Goal: Information Seeking & Learning: Check status

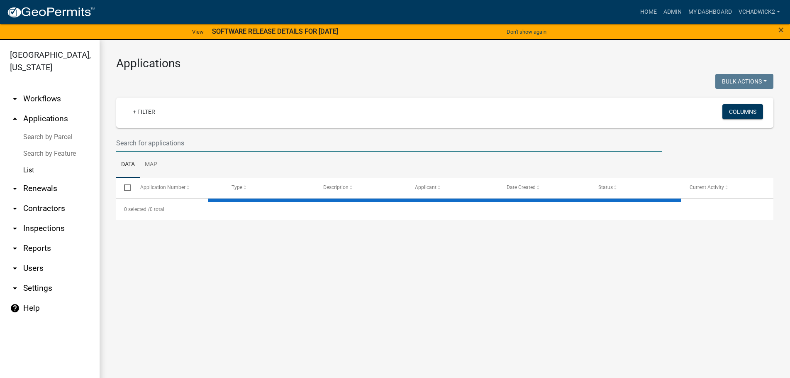
click at [202, 142] on input "text" at bounding box center [389, 142] width 546 height 17
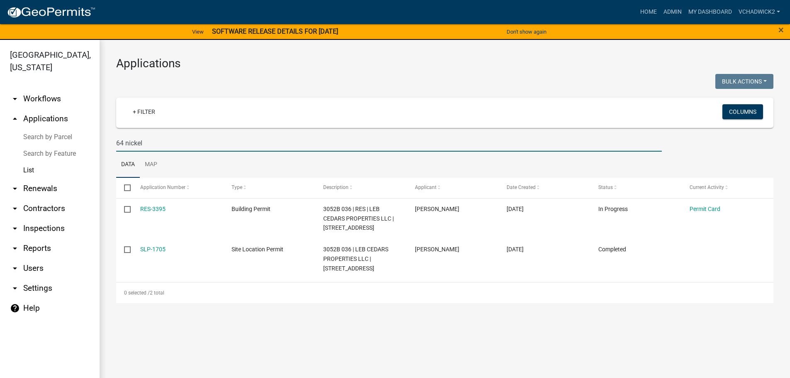
drag, startPoint x: 163, startPoint y: 140, endPoint x: 21, endPoint y: 139, distance: 142.4
click at [116, 139] on input "64 nickel" at bounding box center [389, 142] width 546 height 17
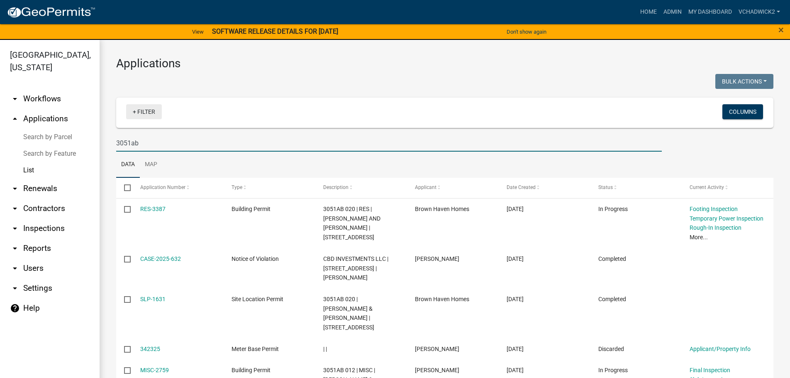
type input "3051ab"
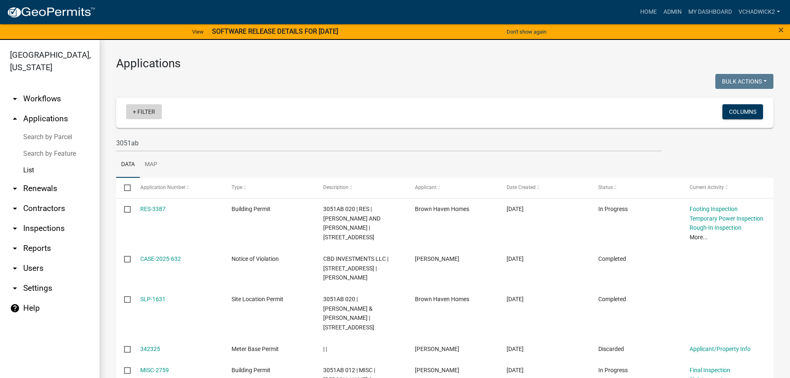
click at [144, 111] on link "+ Filter" at bounding box center [144, 111] width 36 height 15
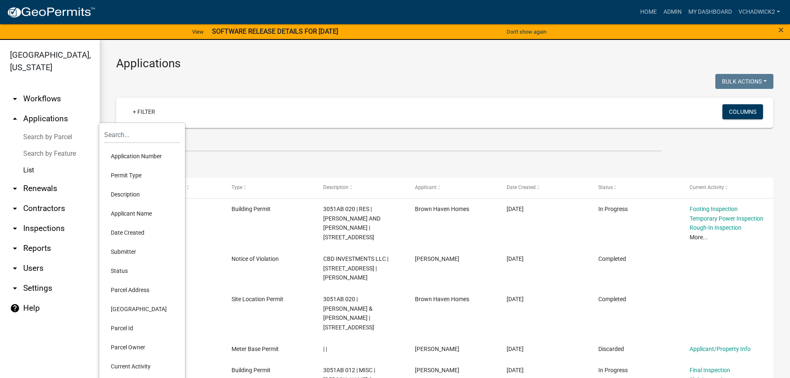
click at [130, 171] on li "Permit Type" at bounding box center [142, 175] width 76 height 19
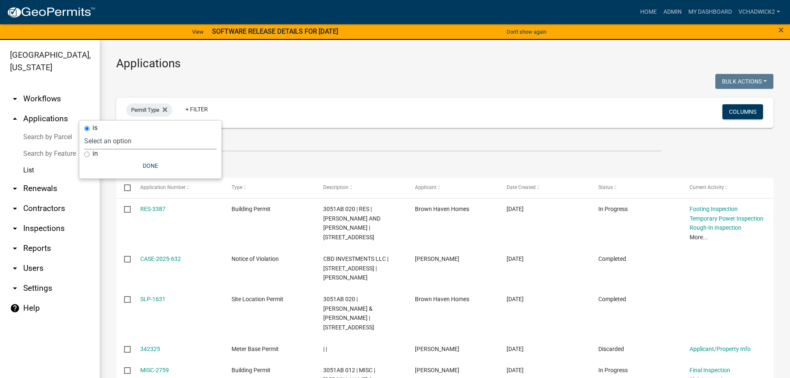
click at [84, 132] on select "Select an option 911 Address Inquiry & Resolution Work Order Building [DEMOGRAP…" at bounding box center [150, 140] width 132 height 17
select select "4dd3dfac-a6f0-4dcd-ac74-3a2c2e865aa0"
click option "Land Disturbance Permit" at bounding box center [0, 0] width 0 height 0
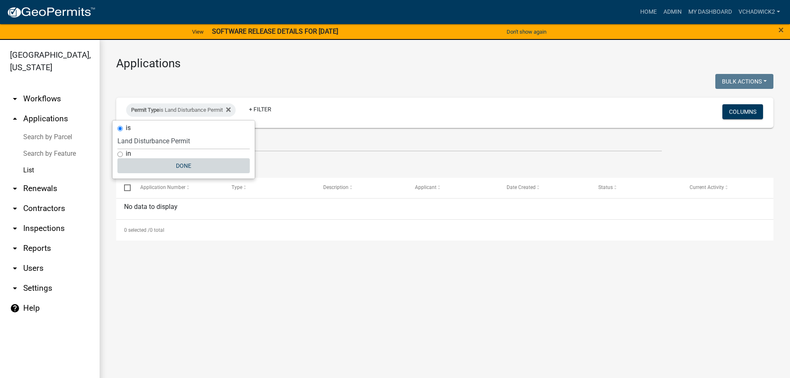
click at [196, 162] on button "Done" at bounding box center [183, 165] width 132 height 15
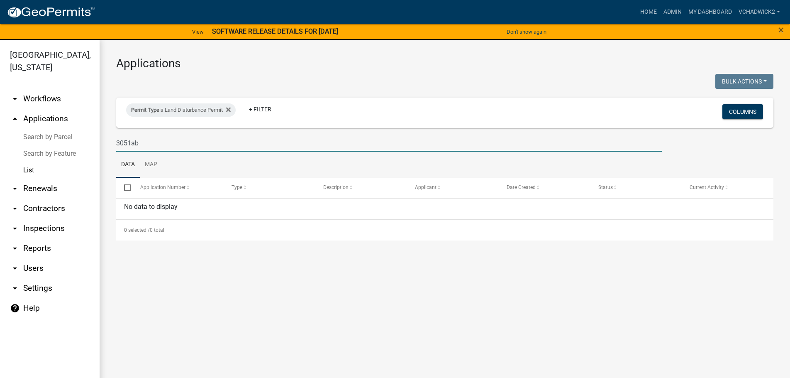
click at [147, 144] on input "3051ab" at bounding box center [389, 142] width 546 height 17
click at [231, 110] on icon at bounding box center [228, 110] width 5 height 5
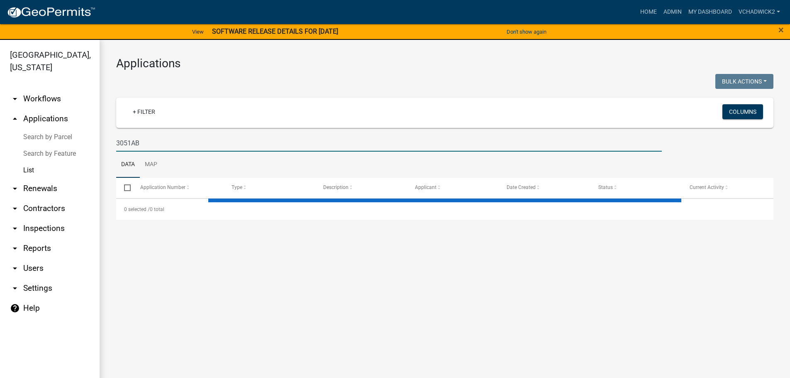
drag, startPoint x: 152, startPoint y: 144, endPoint x: -3, endPoint y: 135, distance: 155.1
click at [116, 135] on input "3051AB" at bounding box center [389, 142] width 546 height 17
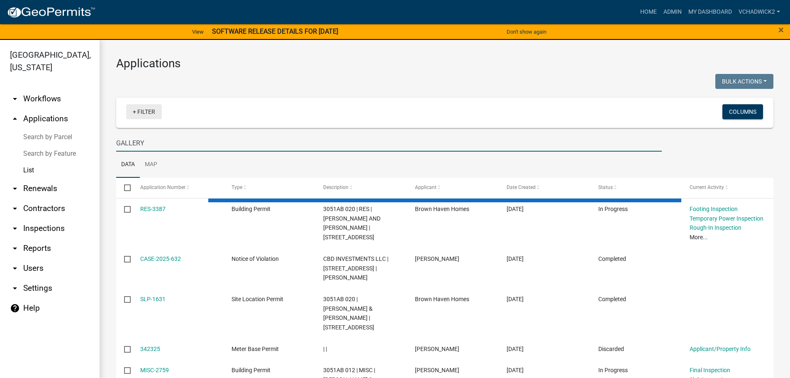
type input "GALLERY"
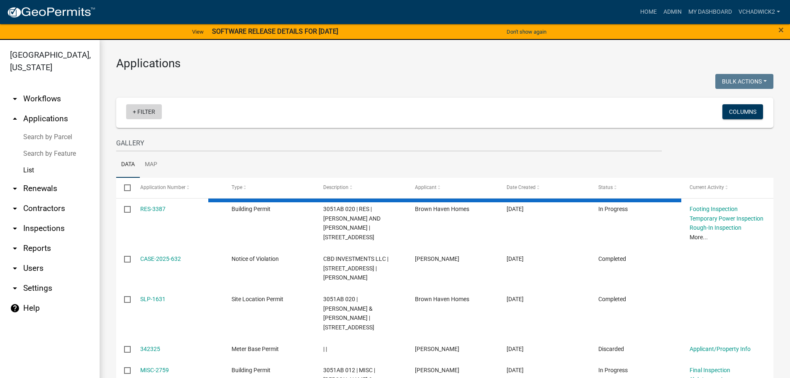
click at [147, 108] on link "+ Filter" at bounding box center [144, 111] width 36 height 15
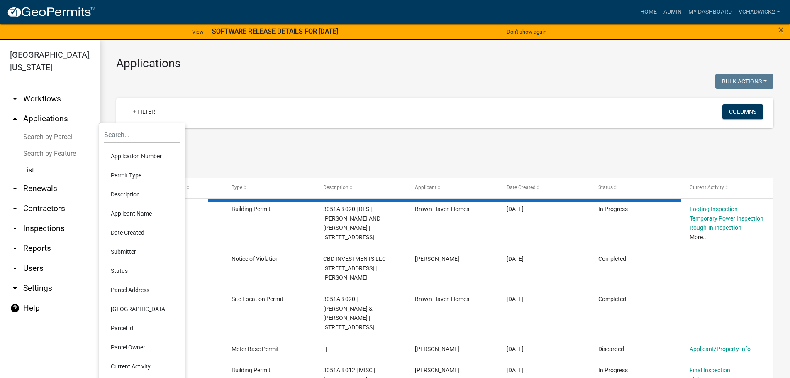
click at [129, 172] on li "Permit Type" at bounding box center [142, 175] width 76 height 19
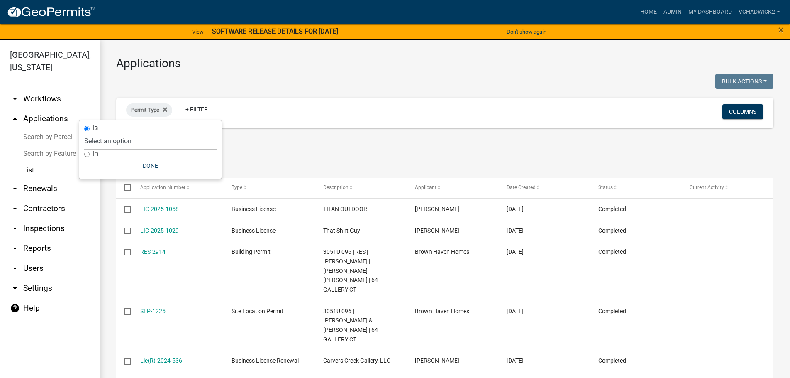
click at [84, 132] on select "Select an option 911 Address Inquiry & Resolution Work Order Building [DEMOGRAP…" at bounding box center [150, 140] width 132 height 17
select select "d90952c3-a78e-44bb-965c-c8e317a1b9b8"
click option "Notice of Violation" at bounding box center [0, 0] width 0 height 0
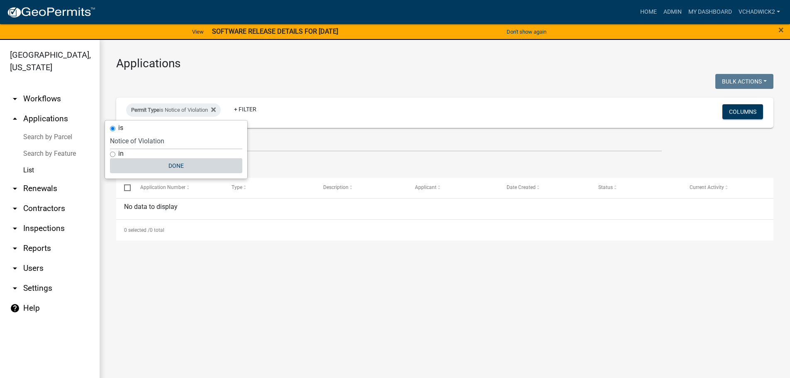
click at [175, 162] on button "Done" at bounding box center [176, 165] width 132 height 15
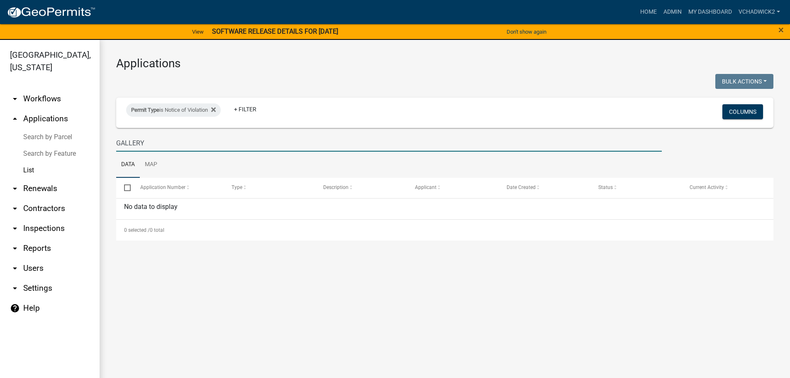
click at [118, 140] on input "GALLERY" at bounding box center [389, 142] width 546 height 17
type input "64 GALLERY"
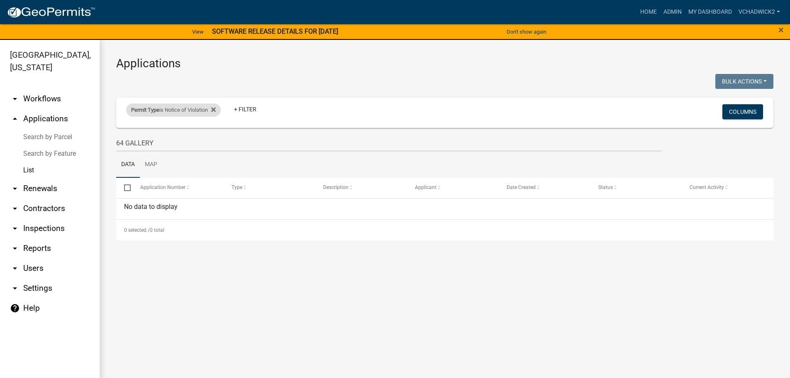
click at [221, 108] on div "Permit Type is Notice of Violation" at bounding box center [173, 109] width 95 height 13
select select "d90952c3-a78e-44bb-965c-c8e317a1b9b8"
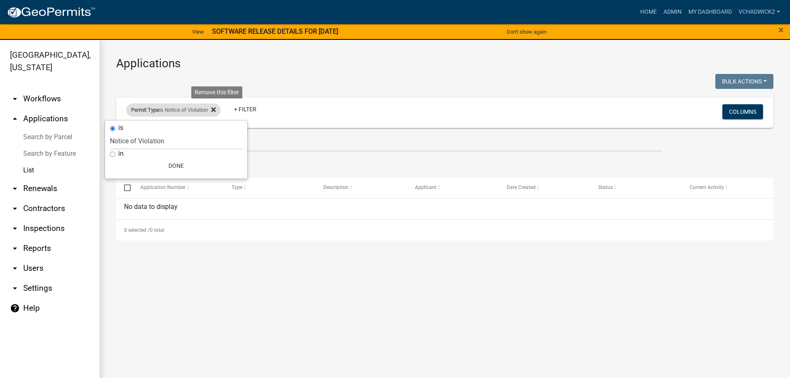
click at [216, 111] on icon at bounding box center [213, 110] width 5 height 5
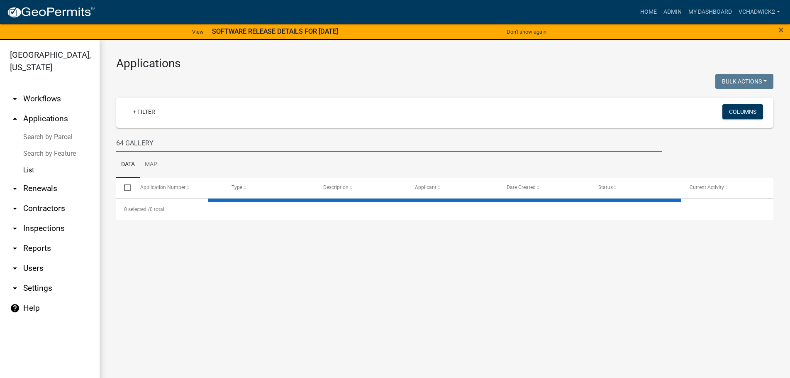
drag, startPoint x: 123, startPoint y: 143, endPoint x: 90, endPoint y: 140, distance: 33.3
click at [116, 140] on input "64 GALLERY" at bounding box center [389, 142] width 546 height 17
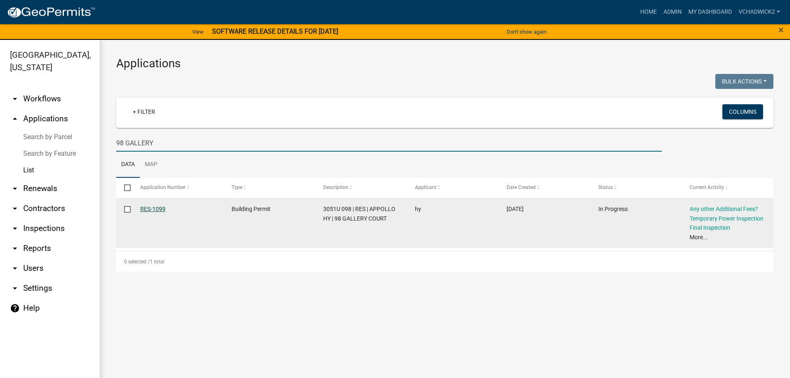
type input "98 GALLERY"
click at [152, 206] on link "RES-1099" at bounding box center [152, 208] width 25 height 7
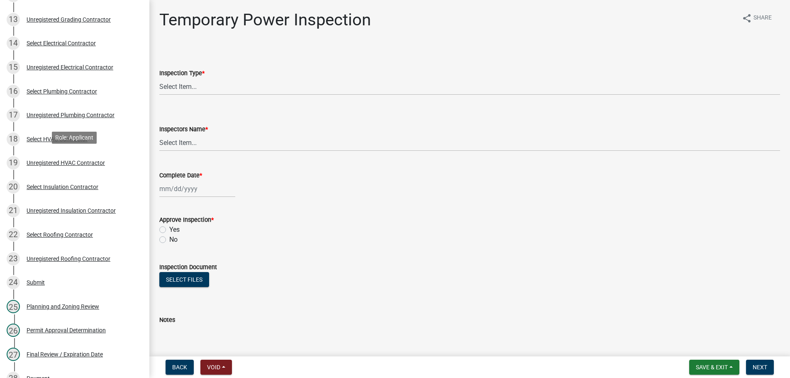
scroll to position [635, 0]
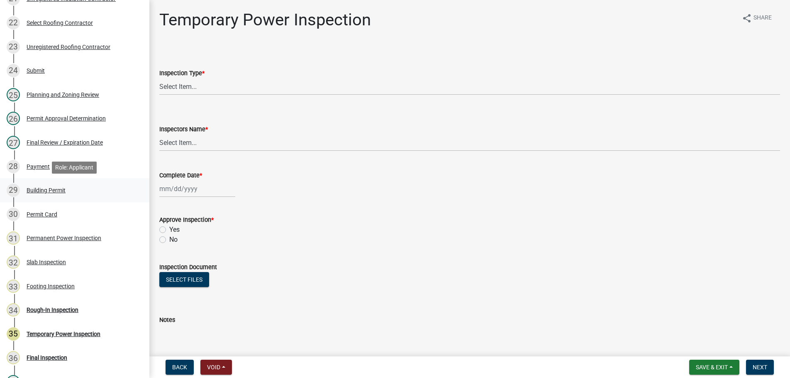
click at [29, 190] on div "Building Permit" at bounding box center [46, 190] width 39 height 6
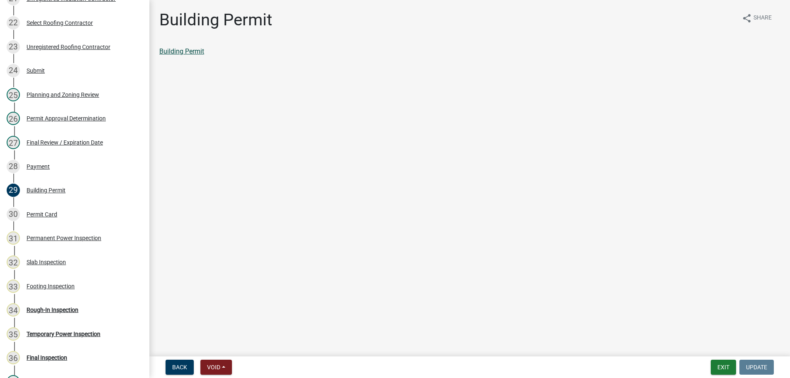
click at [174, 49] on link "Building Permit" at bounding box center [181, 51] width 45 height 8
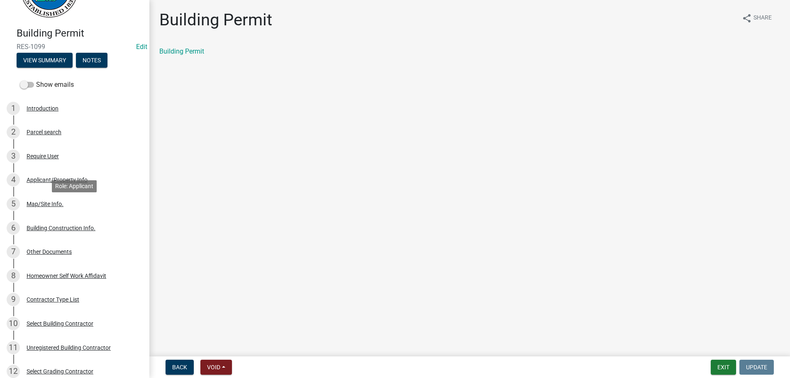
scroll to position [42, 0]
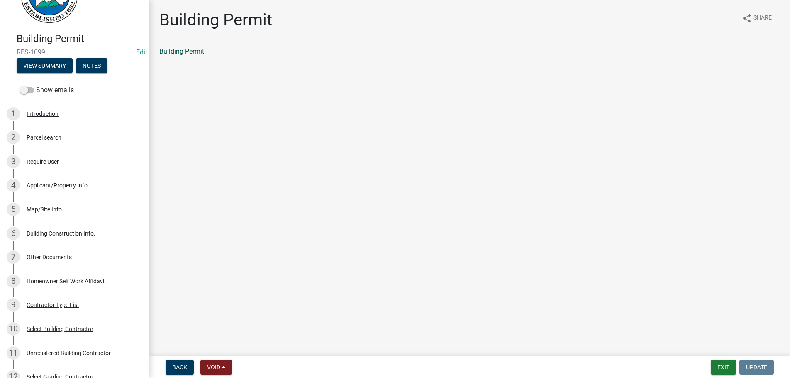
click at [186, 51] on link "Building Permit" at bounding box center [181, 51] width 45 height 8
click at [178, 55] on link "Building Permit" at bounding box center [181, 51] width 45 height 8
click at [721, 365] on button "Exit" at bounding box center [723, 366] width 25 height 15
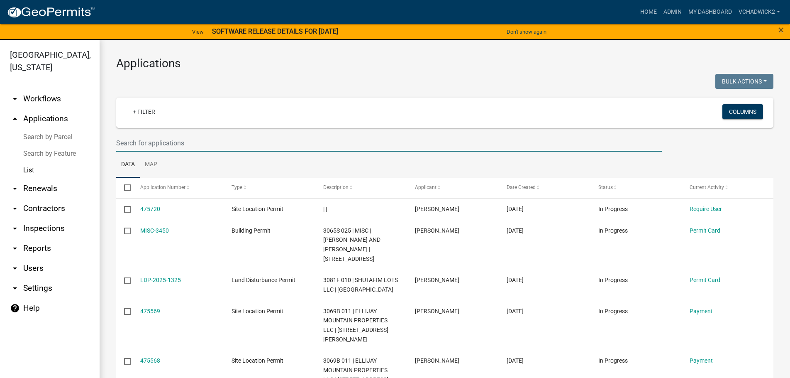
click at [141, 145] on input "text" at bounding box center [389, 142] width 546 height 17
type input "5211"
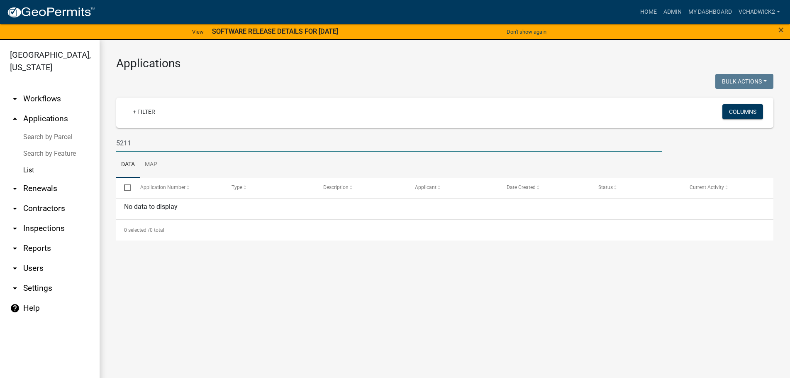
drag, startPoint x: 142, startPoint y: 142, endPoint x: 46, endPoint y: 141, distance: 96.3
click at [116, 141] on input "5211" at bounding box center [389, 142] width 546 height 17
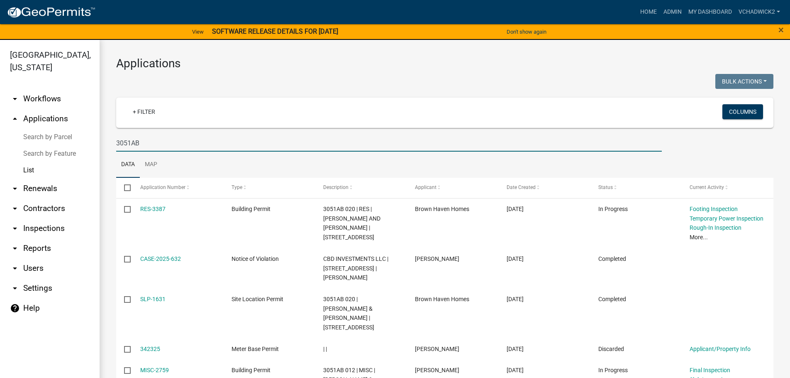
drag, startPoint x: 151, startPoint y: 142, endPoint x: 46, endPoint y: 132, distance: 105.1
click at [116, 134] on input "3051AB" at bounding box center [389, 142] width 546 height 17
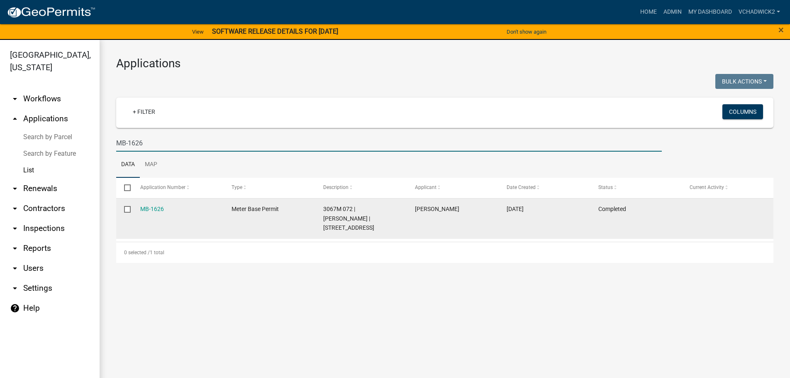
type input "MB-1626"
drag, startPoint x: 392, startPoint y: 217, endPoint x: 342, endPoint y: 222, distance: 50.8
click at [342, 222] on div "3067M 072 | [PERSON_NAME] | [STREET_ADDRESS]" at bounding box center [361, 218] width 76 height 28
copy span "[STREET_ADDRESS]"
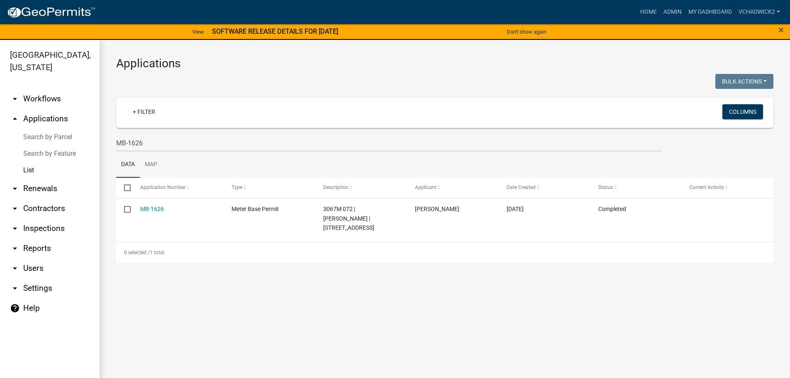
click at [330, 260] on div "Applications Bulk Actions Void Expire Lock Withdraw + Filter Columns MB-1626 Da…" at bounding box center [445, 160] width 691 height 240
drag, startPoint x: 153, startPoint y: 144, endPoint x: -3, endPoint y: 134, distance: 156.8
click at [116, 134] on input "MB-1626" at bounding box center [389, 142] width 546 height 17
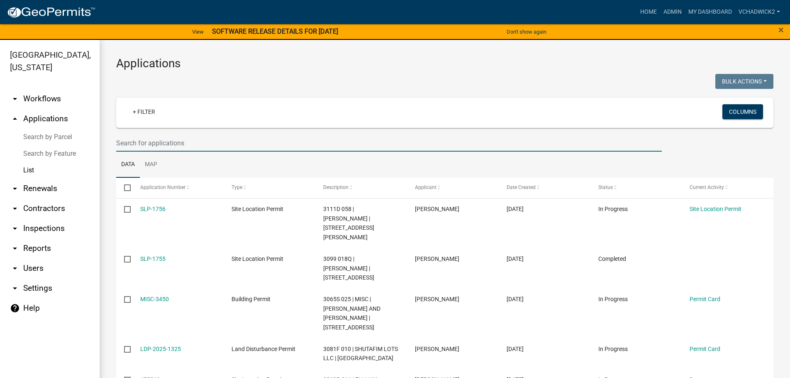
click at [126, 142] on input "text" at bounding box center [389, 142] width 546 height 17
paste input "[PERSON_NAME]"
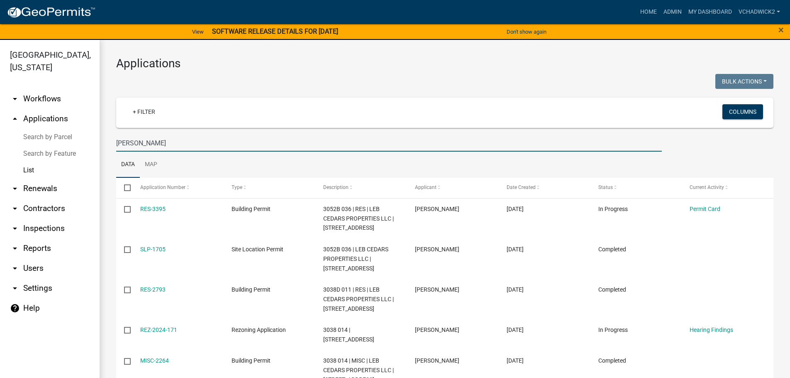
type input "[PERSON_NAME]"
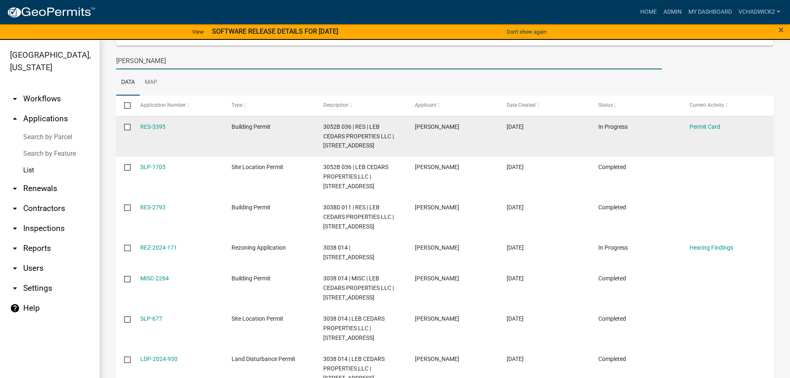
scroll to position [95, 0]
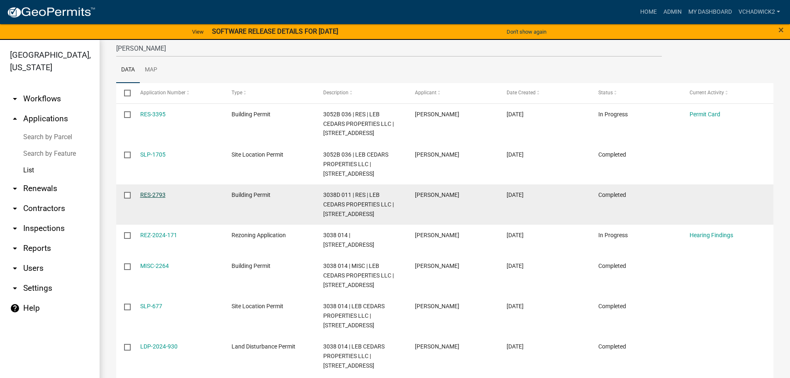
click at [153, 196] on link "RES-2793" at bounding box center [152, 194] width 25 height 7
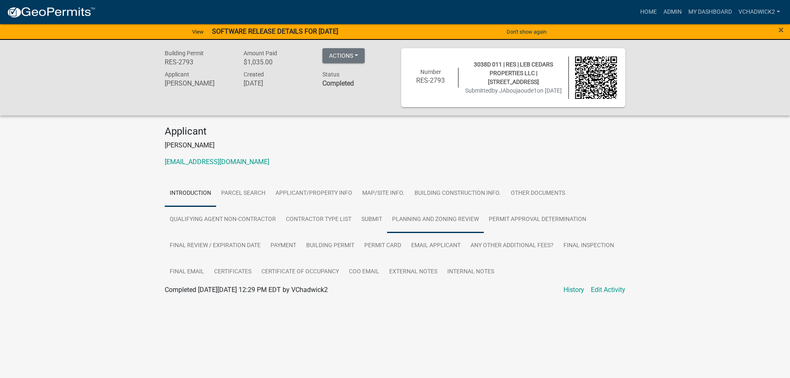
click at [427, 215] on link "Planning and Zoning Review" at bounding box center [435, 219] width 97 height 27
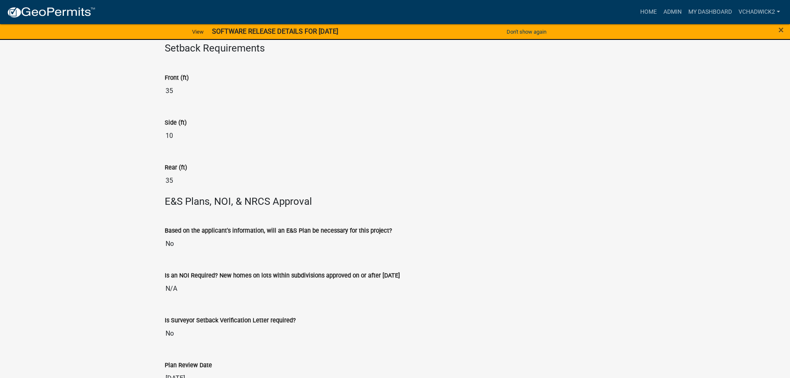
scroll to position [1939, 0]
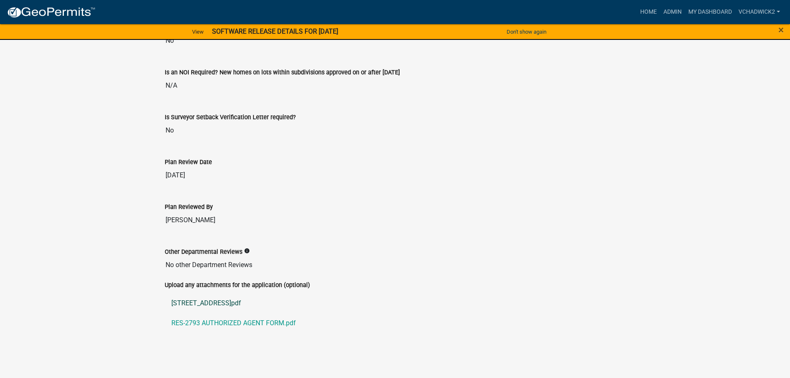
click at [202, 299] on link "[STREET_ADDRESS]pdf" at bounding box center [395, 303] width 461 height 20
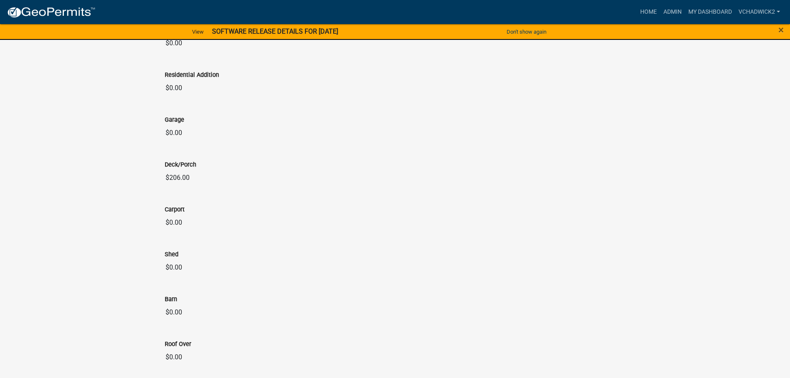
scroll to position [796, 0]
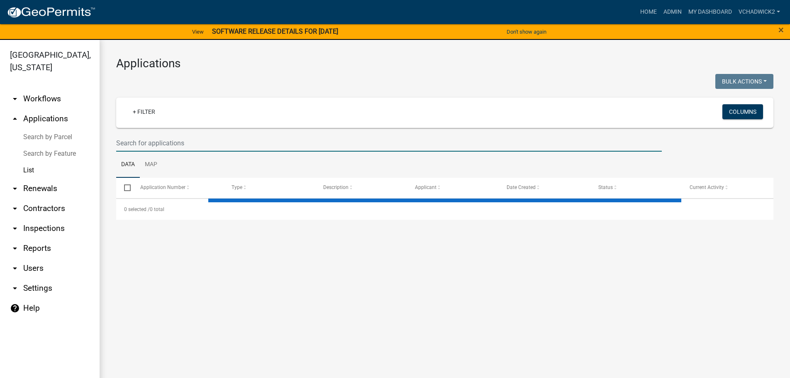
click at [158, 142] on input "text" at bounding box center [389, 142] width 546 height 17
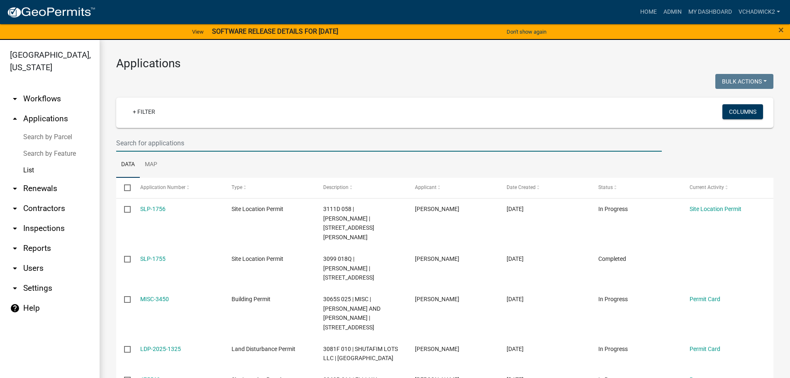
paste input "ALSO!!!! A note on the permit says NO INSPECTIONS UNTIL WE RECEIVE A LICENSED B…"
type input "ALSO!!!! A note on the permit says NO INSPECTIONS UNTIL WE RECEIVE A LICENSED B…"
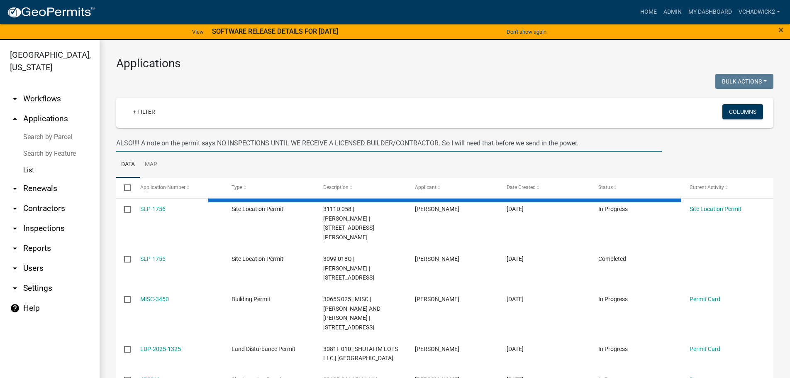
drag, startPoint x: 588, startPoint y: 143, endPoint x: -3, endPoint y: 147, distance: 591.1
click at [116, 147] on input "ALSO!!!! A note on the permit says NO INSPECTIONS UNTIL WE RECEIVE A LICENSED B…" at bounding box center [389, 142] width 546 height 17
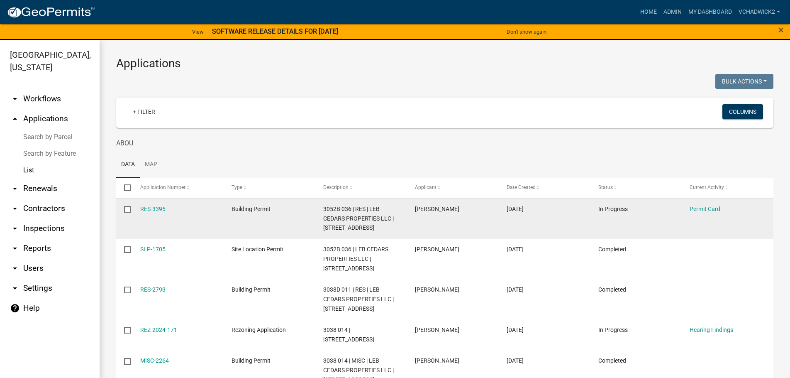
drag, startPoint x: 434, startPoint y: 209, endPoint x: 472, endPoint y: 211, distance: 37.8
click at [472, 211] on div "[PERSON_NAME]" at bounding box center [453, 209] width 76 height 10
copy span "[PERSON_NAME]"
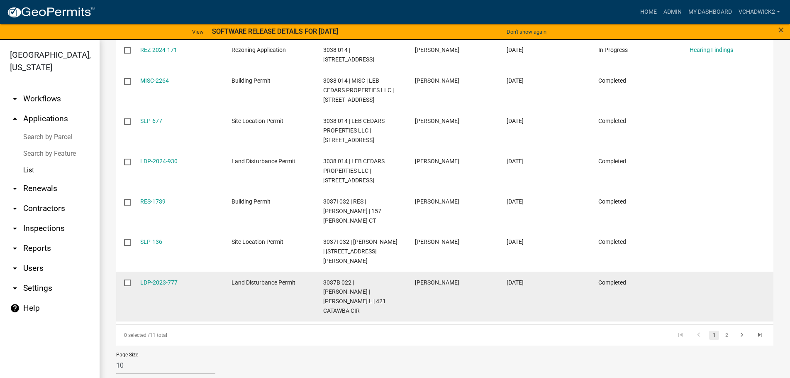
scroll to position [43, 0]
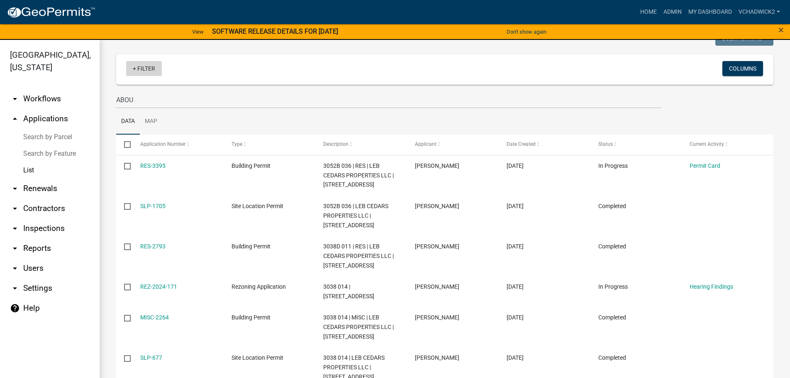
click at [151, 65] on link "+ Filter" at bounding box center [144, 68] width 36 height 15
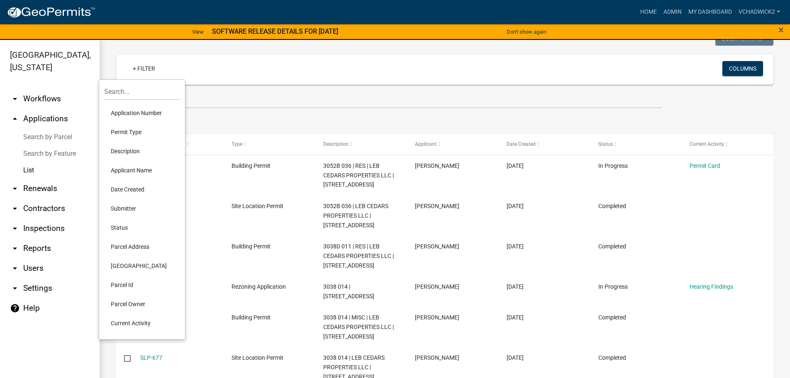
click at [223, 65] on div "+ Filter" at bounding box center [336, 69] width 433 height 17
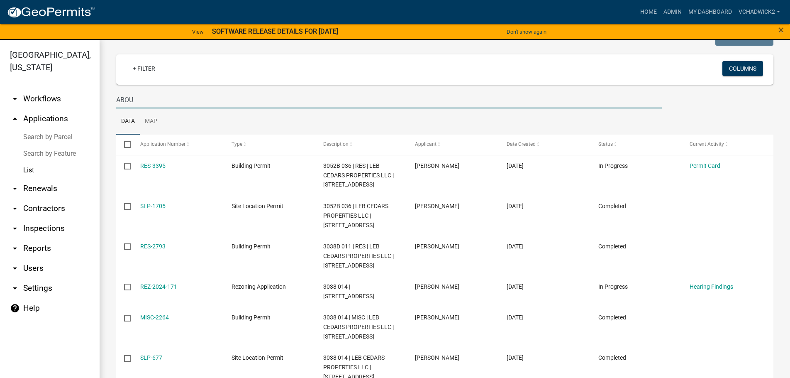
click at [169, 96] on input "ABOU" at bounding box center [389, 99] width 546 height 17
type input "[PERSON_NAME]"
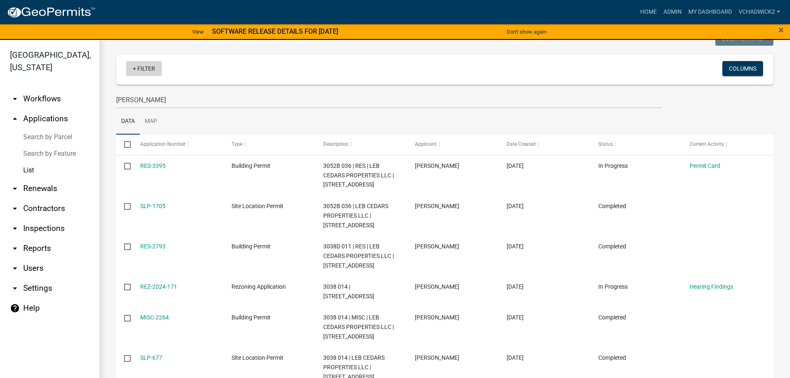
click at [147, 68] on link "+ Filter" at bounding box center [144, 68] width 36 height 15
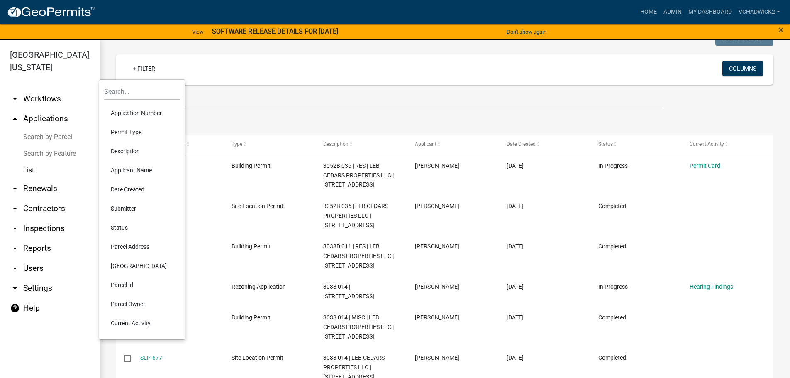
click at [134, 133] on li "Permit Type" at bounding box center [142, 131] width 76 height 19
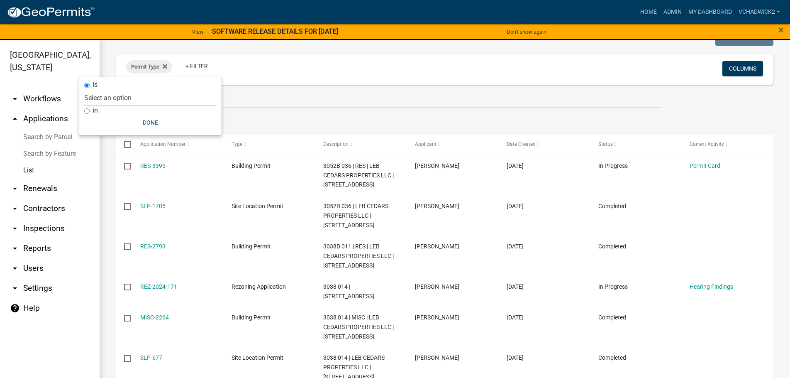
click at [84, 89] on select "Select an option 911 Address Inquiry & Resolution Work Order Building [DEMOGRAP…" at bounding box center [150, 97] width 132 height 17
select select "8f29f937-32c3-4a75-8ba3-cba28f86c4e8"
click option "Building Permit" at bounding box center [0, 0] width 0 height 0
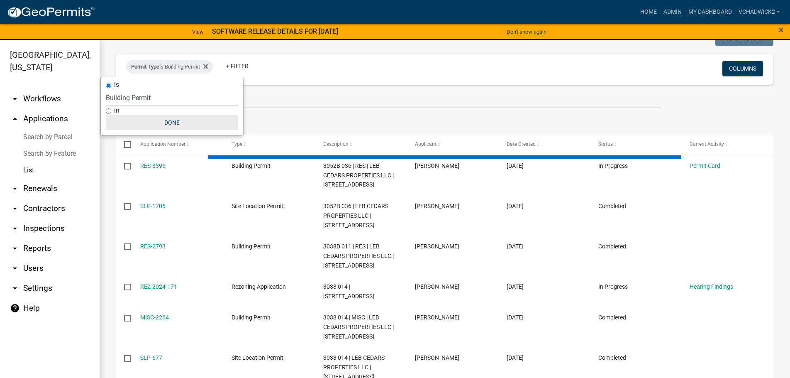
click at [173, 121] on button "Done" at bounding box center [172, 122] width 132 height 15
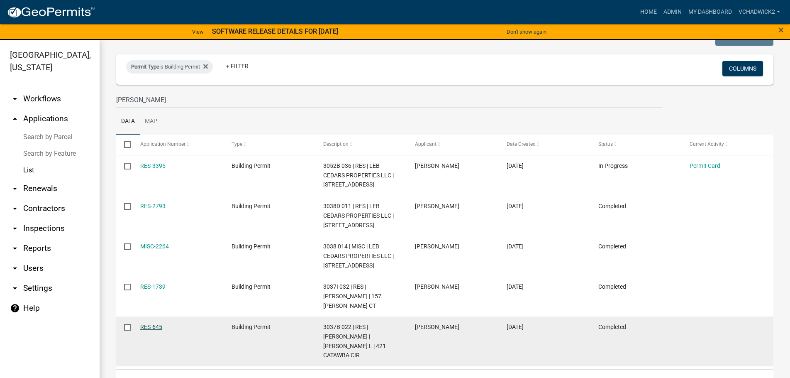
click at [150, 327] on link "RES-645" at bounding box center [151, 326] width 22 height 7
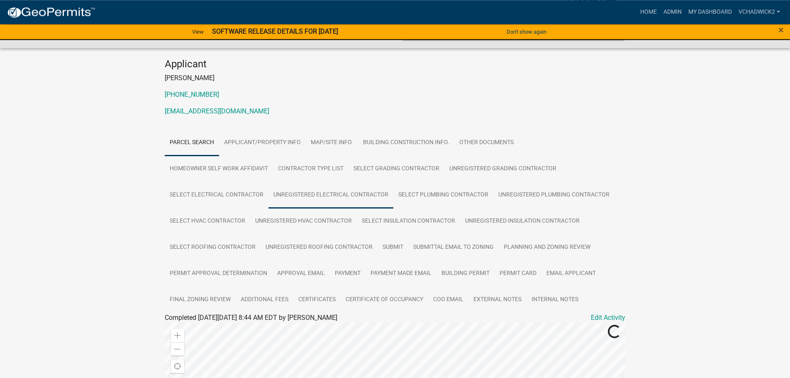
scroll to position [85, 0]
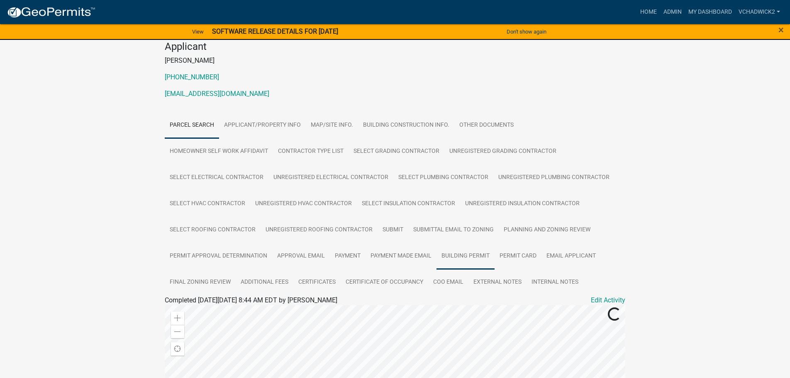
click at [450, 253] on link "Building Permit" at bounding box center [466, 256] width 58 height 27
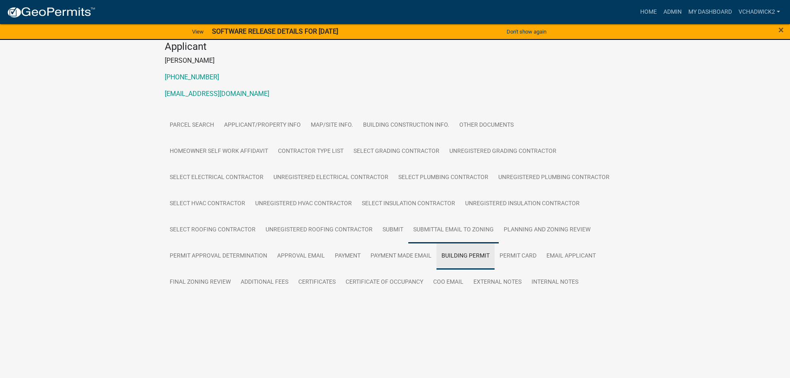
scroll to position [59, 0]
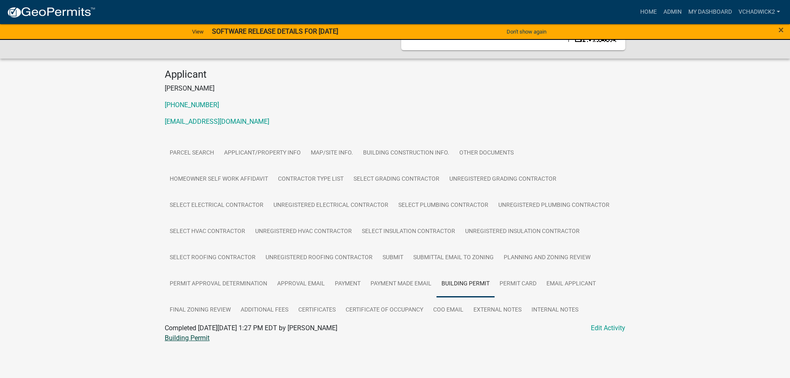
click at [190, 337] on link "Building Permit" at bounding box center [187, 338] width 45 height 8
click at [520, 256] on link "Planning and Zoning Review" at bounding box center [547, 257] width 97 height 27
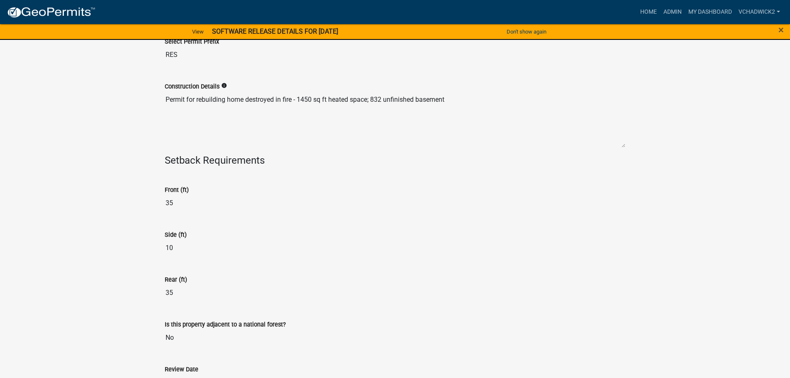
scroll to position [1235, 0]
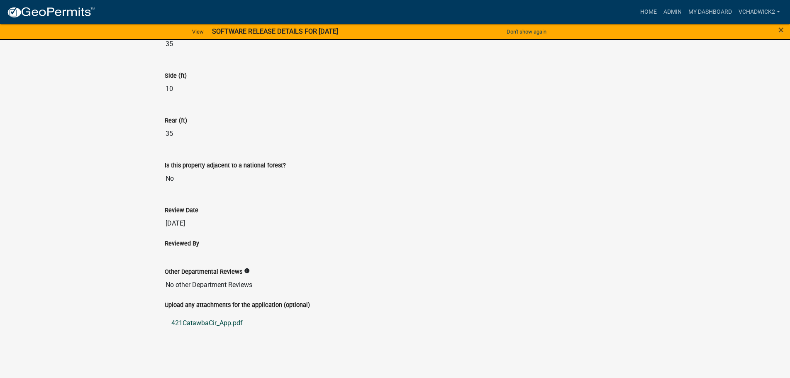
click at [203, 324] on link "421CatawbaCir_App.pdf" at bounding box center [395, 323] width 461 height 20
click at [675, 9] on link "Admin" at bounding box center [672, 12] width 25 height 16
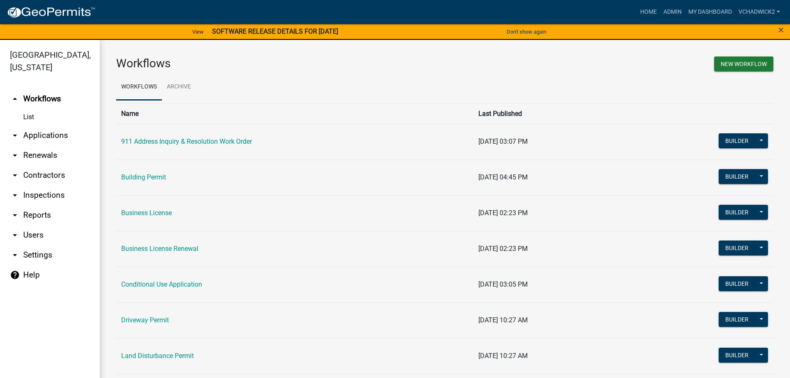
click at [42, 134] on link "arrow_drop_down Applications" at bounding box center [50, 135] width 100 height 20
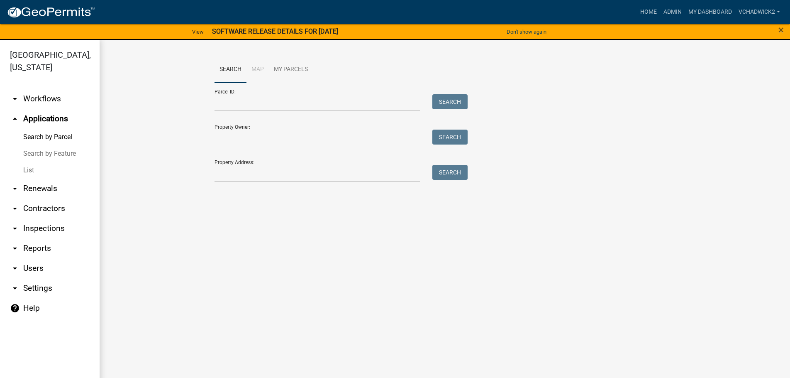
drag, startPoint x: 27, startPoint y: 169, endPoint x: 95, endPoint y: 139, distance: 73.6
click at [32, 165] on link "List" at bounding box center [50, 170] width 100 height 17
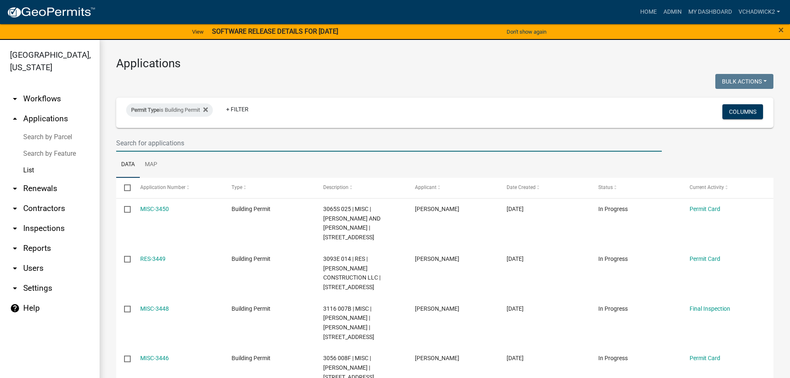
click at [201, 144] on input "text" at bounding box center [389, 142] width 546 height 17
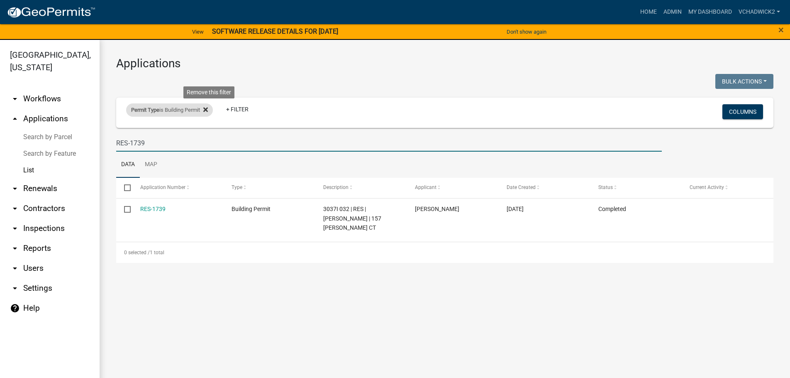
type input "RES-1739"
click at [208, 109] on icon at bounding box center [205, 109] width 5 height 7
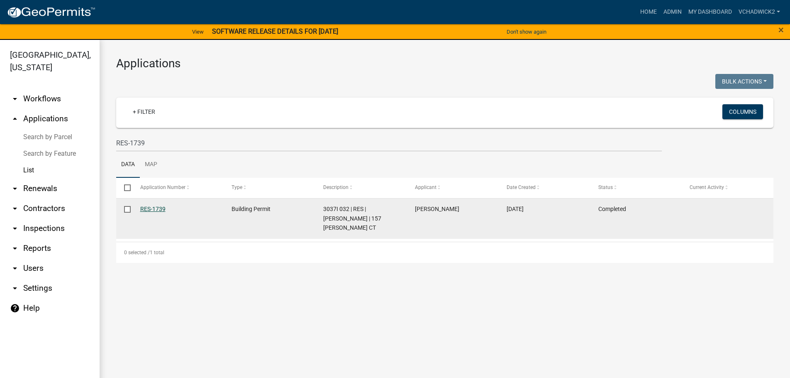
click at [150, 206] on link "RES-1739" at bounding box center [152, 208] width 25 height 7
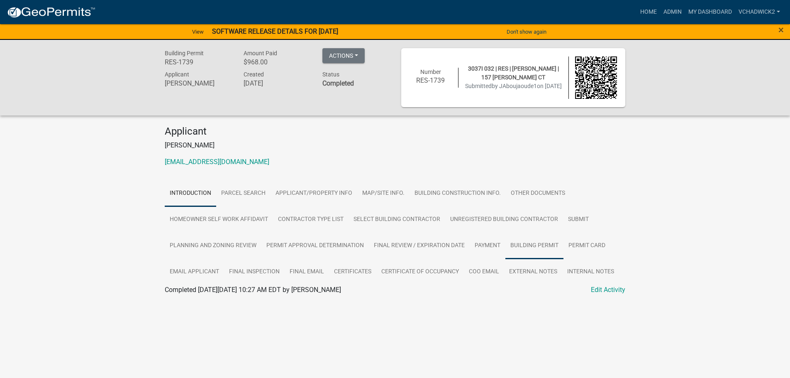
click at [524, 242] on link "Building Permit" at bounding box center [535, 245] width 58 height 27
click at [178, 297] on link "Building Permit" at bounding box center [187, 300] width 45 height 8
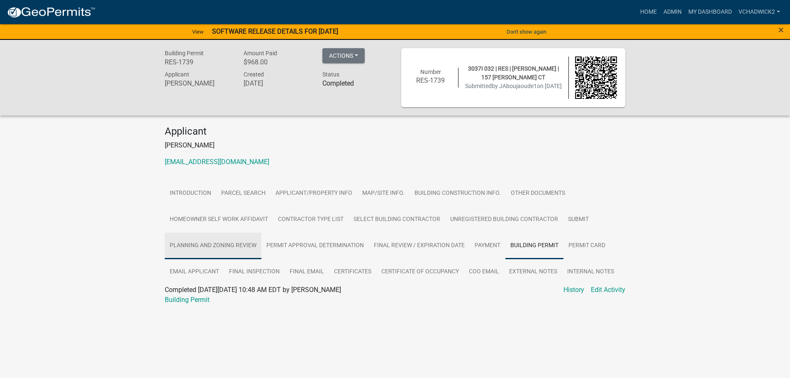
click at [230, 243] on link "Planning and Zoning Review" at bounding box center [213, 245] width 97 height 27
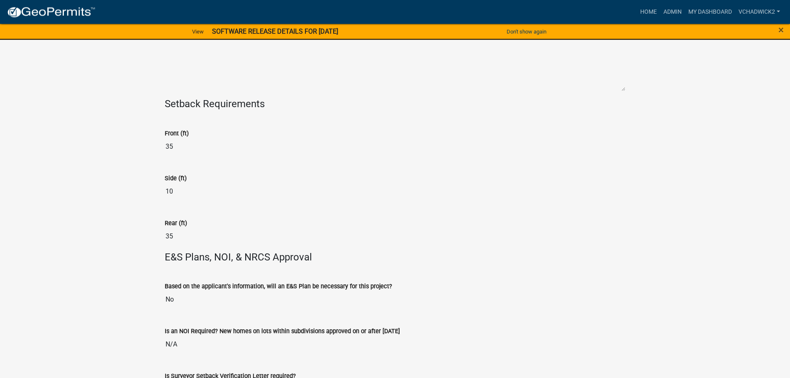
scroll to position [1891, 0]
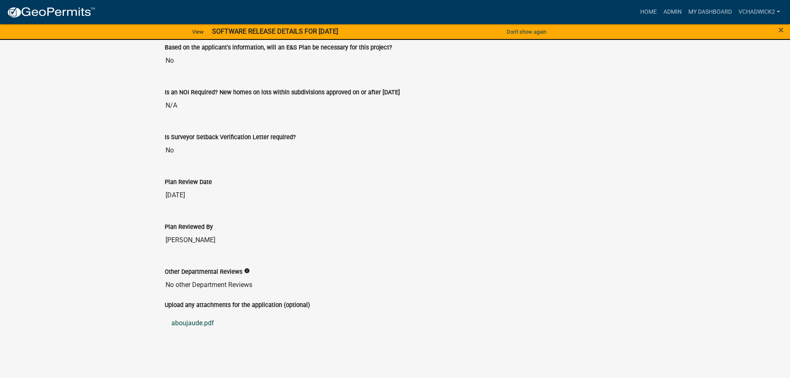
click at [191, 323] on link "aboujaude.pdf" at bounding box center [395, 323] width 461 height 20
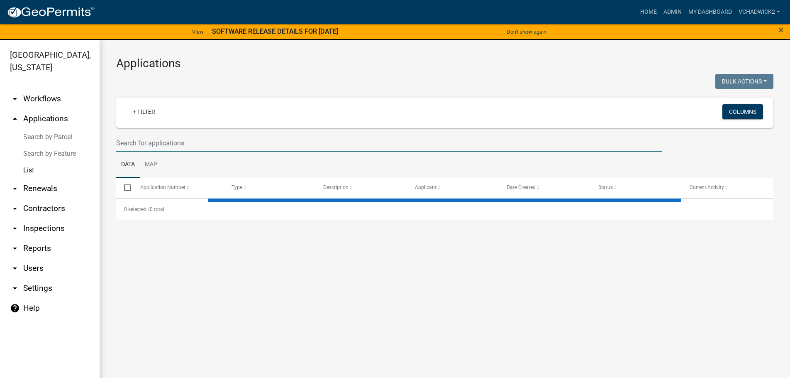
click at [185, 134] on input "text" at bounding box center [389, 142] width 546 height 17
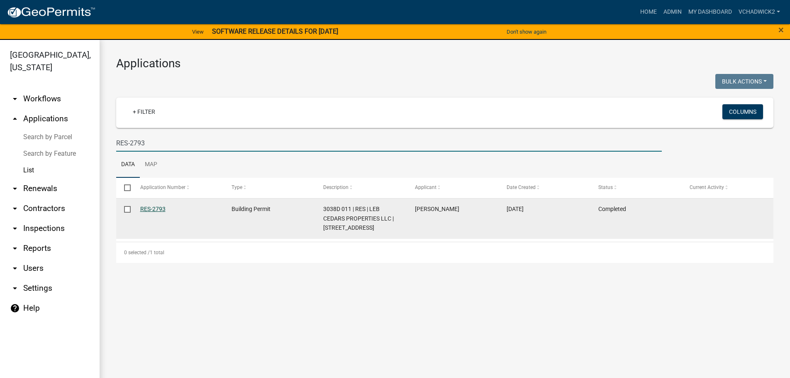
type input "RES-2793"
click at [152, 210] on link "RES-2793" at bounding box center [152, 208] width 25 height 7
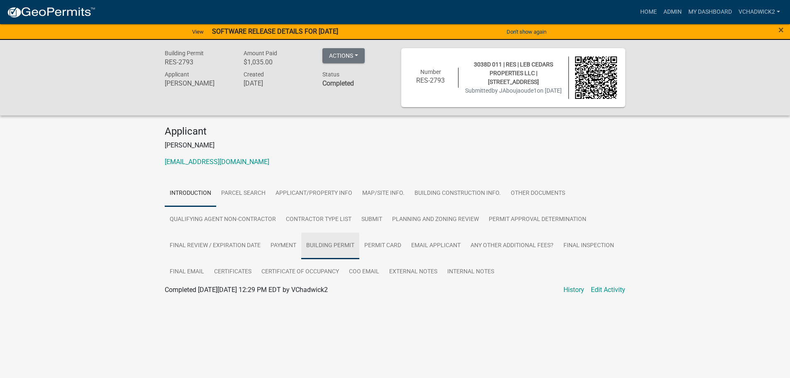
click at [328, 245] on link "Building Permit" at bounding box center [330, 245] width 58 height 27
click at [186, 298] on link "Building Permit" at bounding box center [187, 300] width 45 height 8
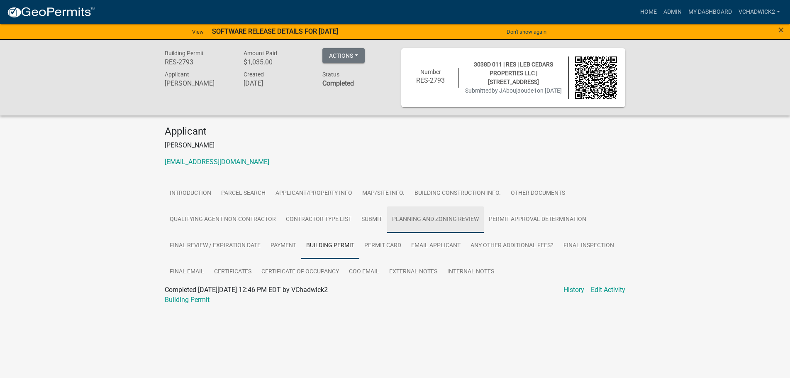
click at [411, 217] on link "Planning and Zoning Review" at bounding box center [435, 219] width 97 height 27
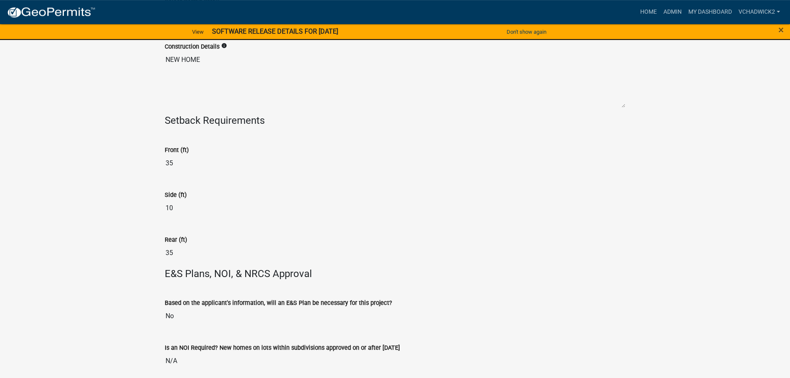
scroll to position [1939, 0]
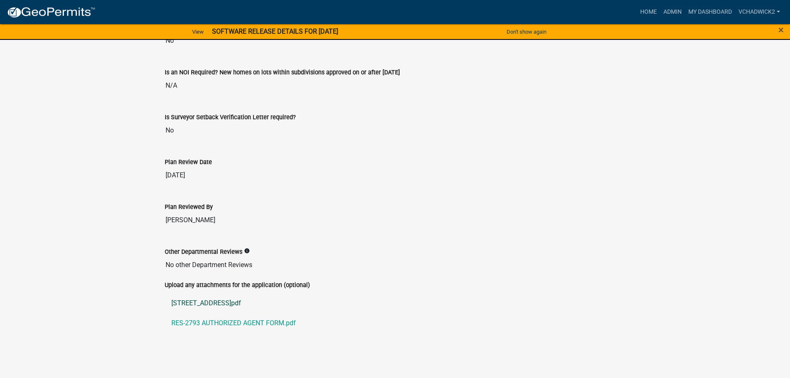
click at [214, 301] on link "[STREET_ADDRESS]pdf" at bounding box center [395, 303] width 461 height 20
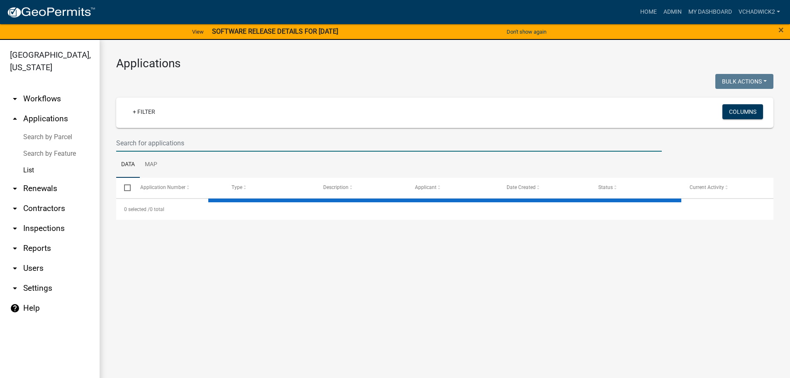
click at [191, 138] on input "text" at bounding box center [389, 142] width 546 height 17
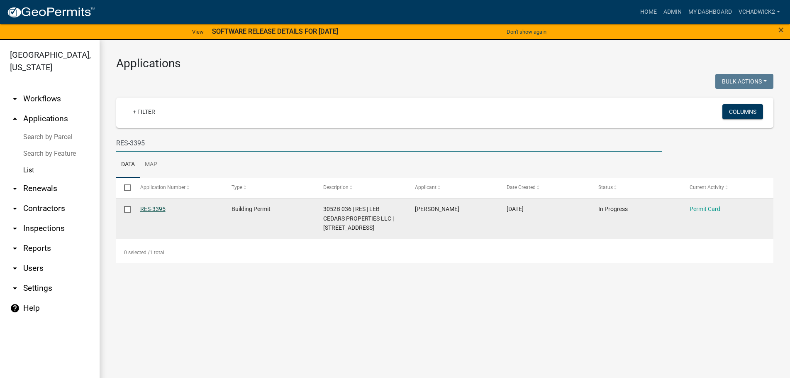
type input "RES-3395"
click at [151, 207] on link "RES-3395" at bounding box center [152, 208] width 25 height 7
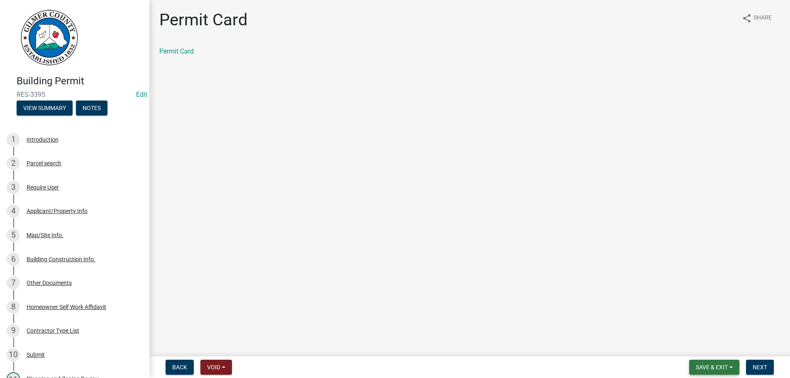
click at [712, 367] on span "Save & Exit" at bounding box center [712, 367] width 32 height 7
click at [693, 341] on button "Save & Exit" at bounding box center [706, 345] width 66 height 20
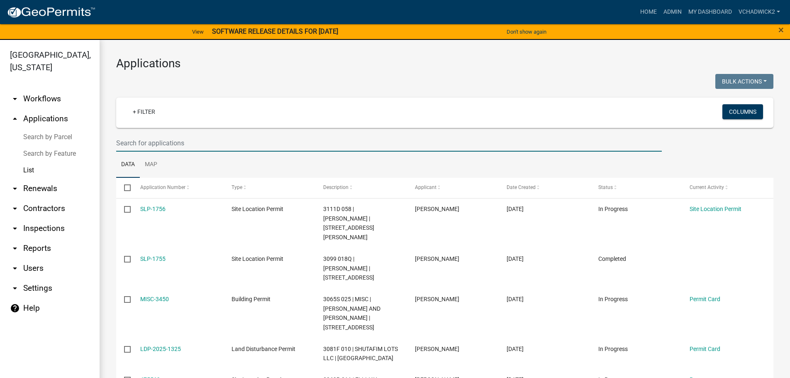
click at [162, 147] on input "text" at bounding box center [389, 142] width 546 height 17
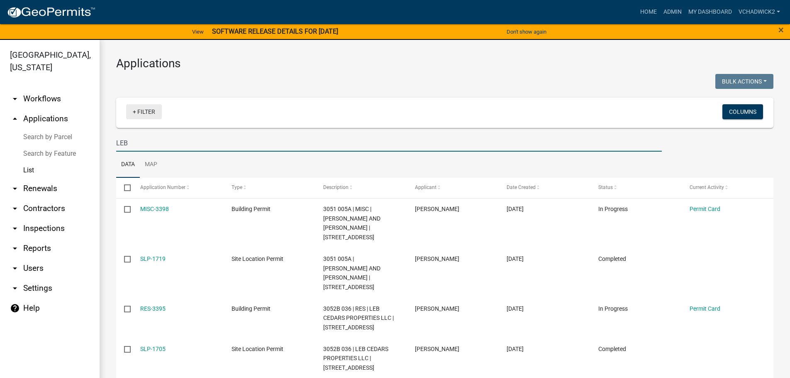
type input "LEB"
click at [143, 115] on link "+ Filter" at bounding box center [144, 111] width 36 height 15
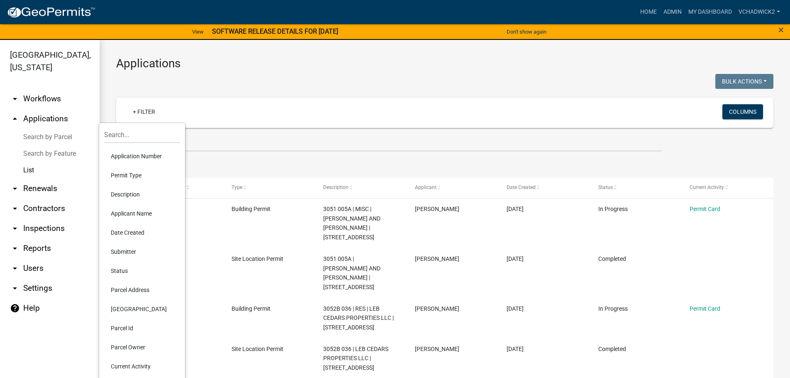
click at [133, 173] on li "Permit Type" at bounding box center [142, 175] width 76 height 19
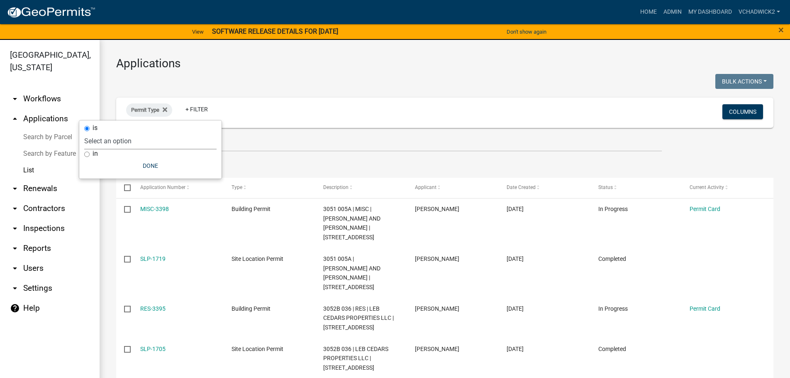
click at [84, 132] on select "Select an option 911 Address Inquiry & Resolution Work Order Building [DEMOGRAP…" at bounding box center [150, 140] width 132 height 17
select select "8f29f937-32c3-4a75-8ba3-cba28f86c4e8"
click option "Building Permit" at bounding box center [0, 0] width 0 height 0
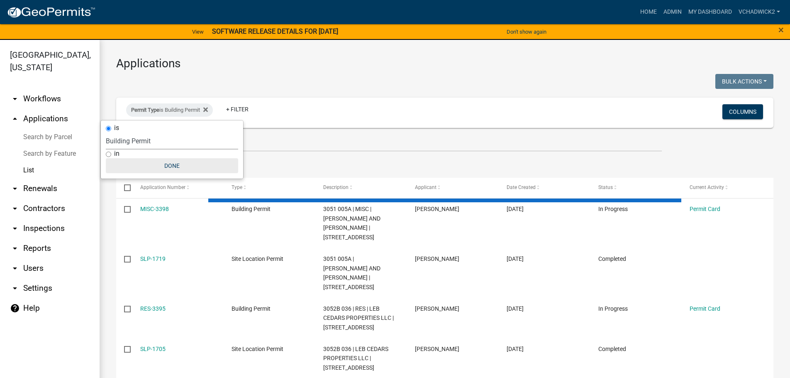
click at [168, 166] on button "Done" at bounding box center [172, 165] width 132 height 15
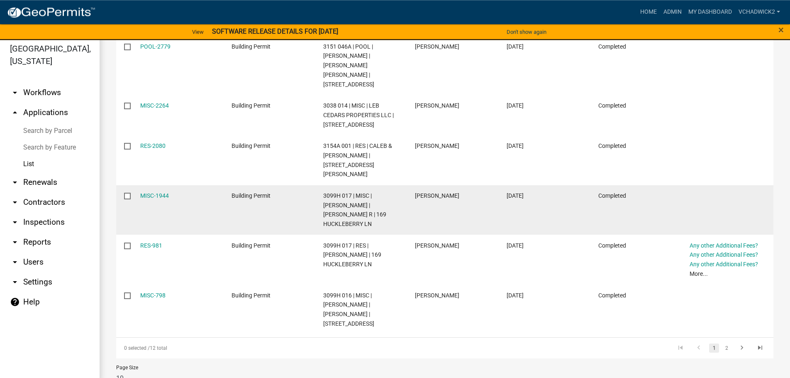
scroll to position [10, 0]
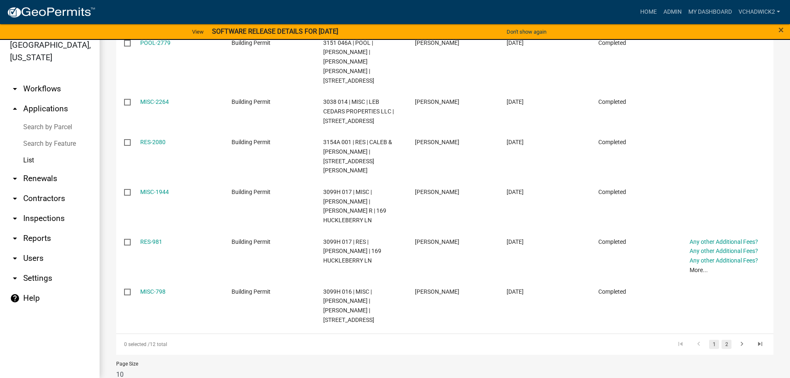
click at [726, 340] on link "2" at bounding box center [727, 344] width 10 height 9
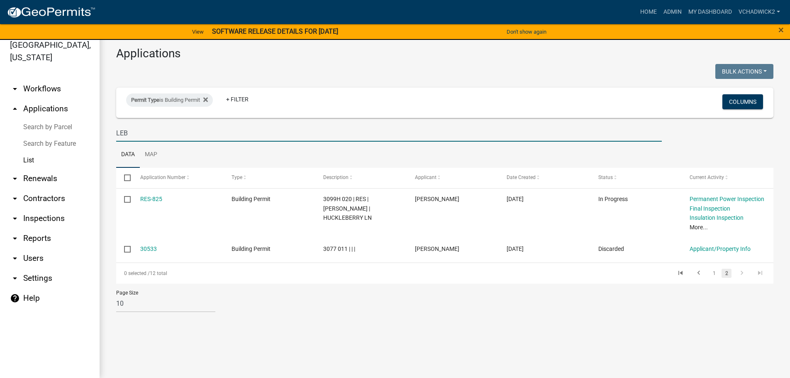
drag, startPoint x: 137, startPoint y: 133, endPoint x: 104, endPoint y: 135, distance: 33.7
click at [116, 135] on input "LEB" at bounding box center [389, 133] width 546 height 17
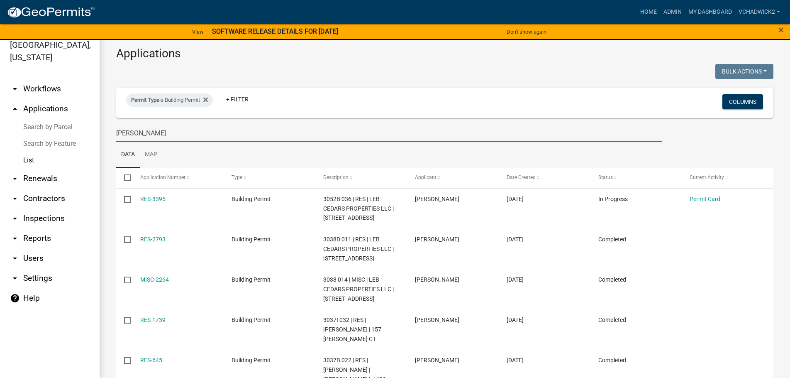
drag, startPoint x: 176, startPoint y: 133, endPoint x: 42, endPoint y: 135, distance: 133.3
click at [116, 135] on input "[PERSON_NAME]" at bounding box center [389, 133] width 546 height 17
click at [208, 101] on icon at bounding box center [205, 99] width 5 height 7
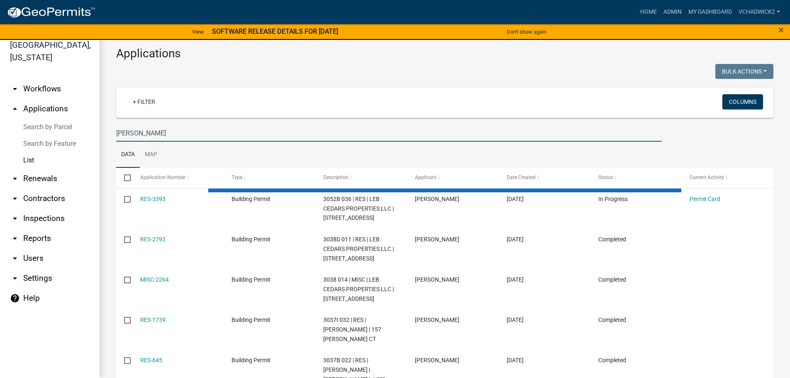
drag, startPoint x: 168, startPoint y: 131, endPoint x: -3, endPoint y: 128, distance: 171.5
click at [116, 128] on input "[PERSON_NAME]" at bounding box center [389, 133] width 546 height 17
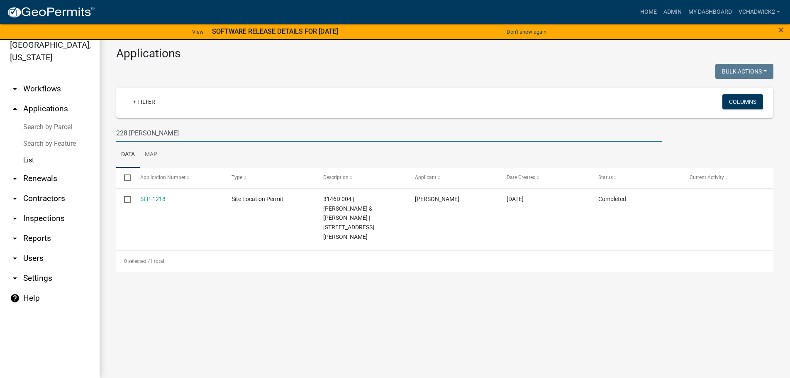
drag, startPoint x: 168, startPoint y: 132, endPoint x: -3, endPoint y: 137, distance: 171.5
click at [116, 137] on input "228 [PERSON_NAME]" at bounding box center [389, 133] width 546 height 17
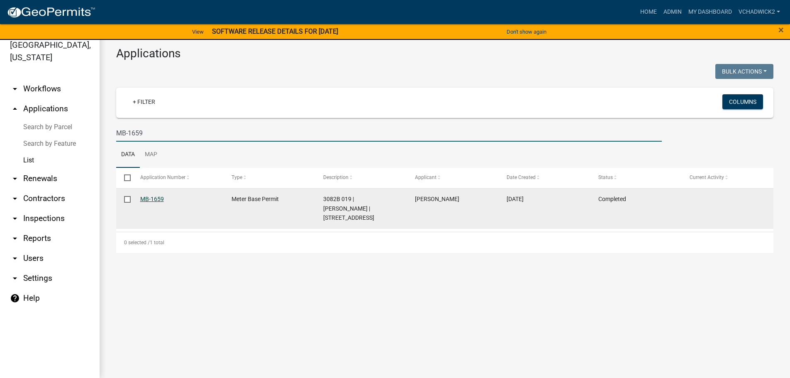
type input "MB-1659"
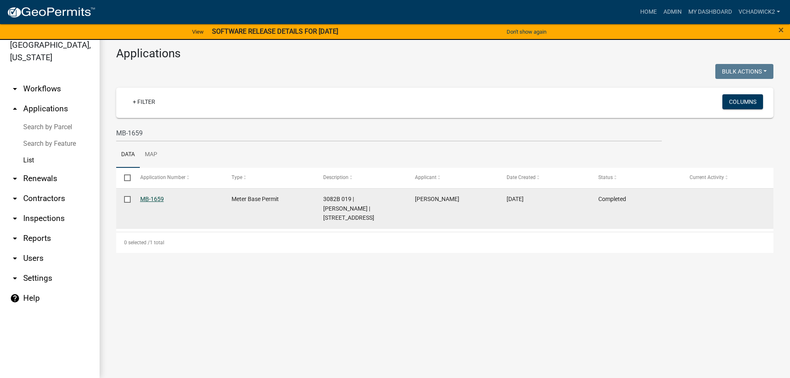
click at [156, 198] on link "MB-1659" at bounding box center [152, 199] width 24 height 7
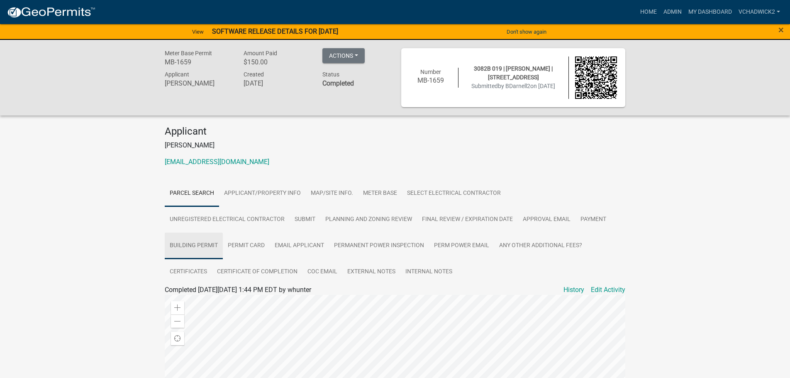
click at [207, 241] on link "Building Permit" at bounding box center [194, 245] width 58 height 27
click at [196, 301] on link "Building Permit" at bounding box center [187, 300] width 45 height 8
click at [185, 299] on link "Building Permit" at bounding box center [187, 300] width 45 height 8
click at [653, 10] on link "Home" at bounding box center [648, 12] width 23 height 16
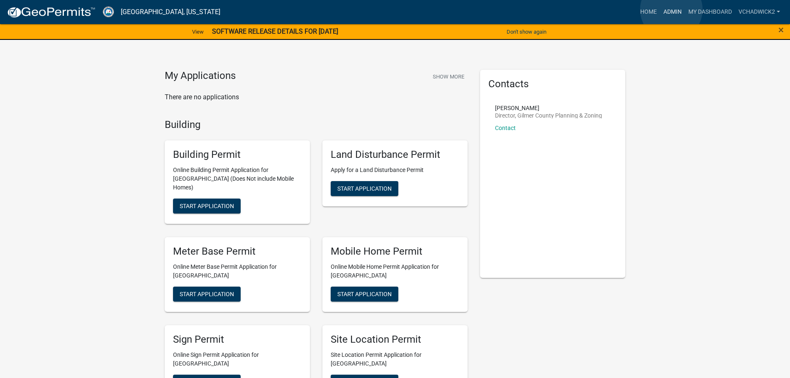
click at [672, 10] on link "Admin" at bounding box center [672, 12] width 25 height 16
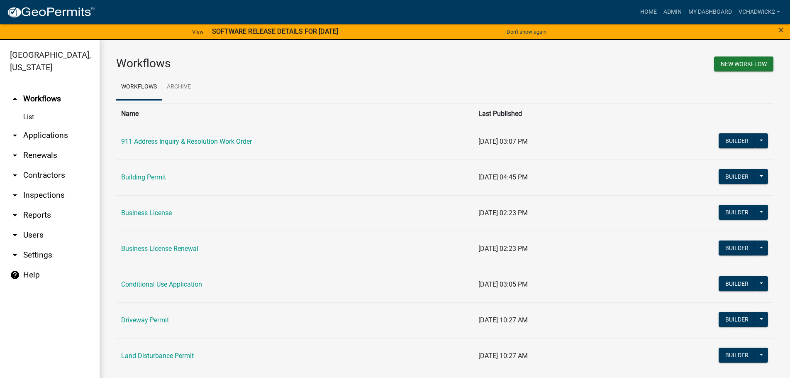
click at [41, 132] on link "arrow_drop_down Applications" at bounding box center [50, 135] width 100 height 20
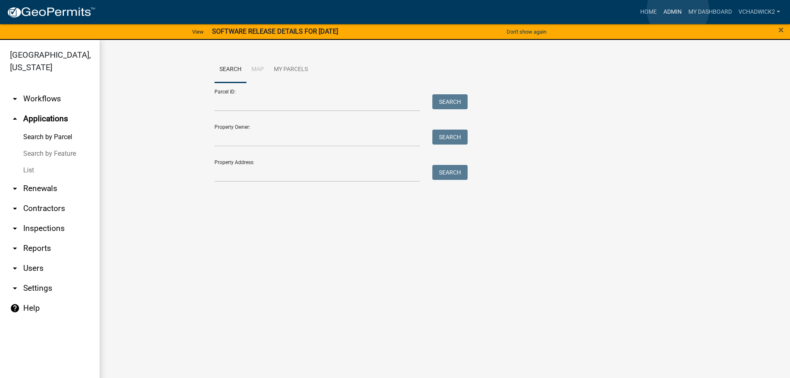
drag, startPoint x: 678, startPoint y: 10, endPoint x: 674, endPoint y: 10, distance: 4.2
click at [678, 10] on link "Admin" at bounding box center [672, 12] width 25 height 16
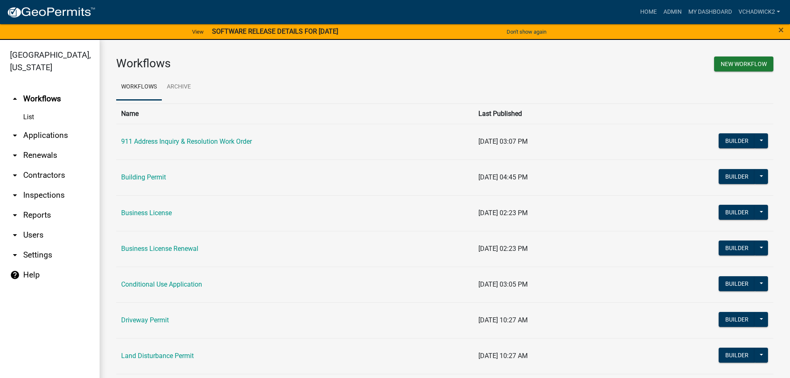
click at [46, 134] on link "arrow_drop_down Applications" at bounding box center [50, 135] width 100 height 20
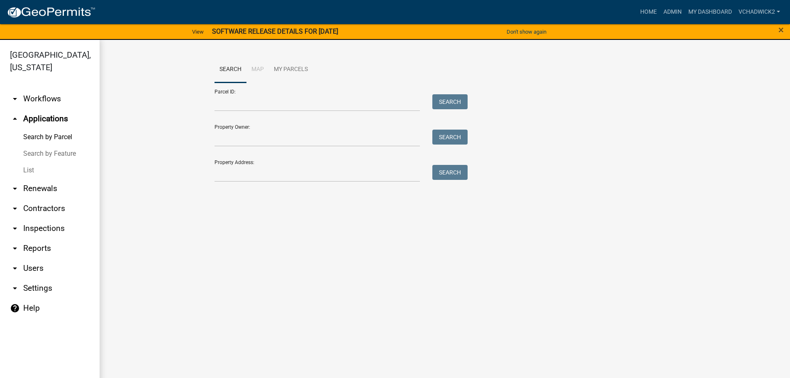
click at [26, 172] on link "List" at bounding box center [50, 170] width 100 height 17
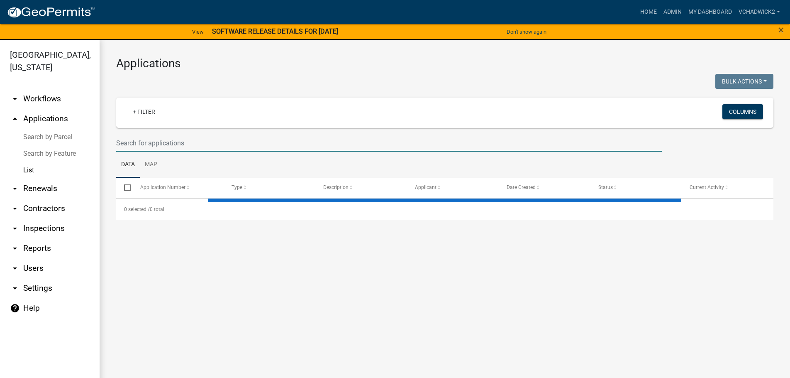
click at [136, 140] on input "text" at bounding box center [389, 142] width 546 height 17
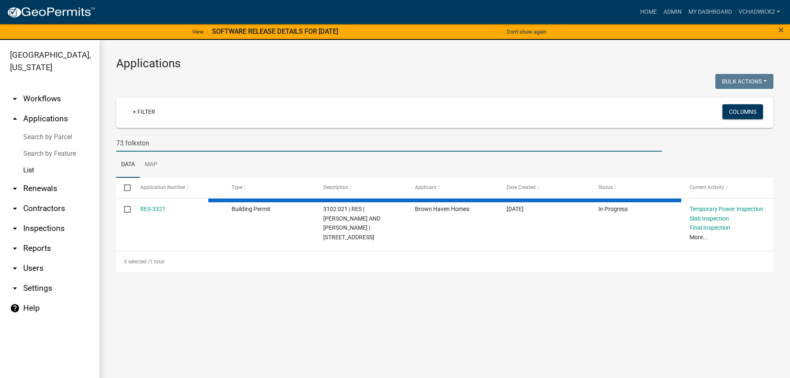
type input "73 folkstone"
drag, startPoint x: 164, startPoint y: 144, endPoint x: -3, endPoint y: 142, distance: 166.9
click at [116, 142] on input "73 folkstone" at bounding box center [389, 142] width 546 height 17
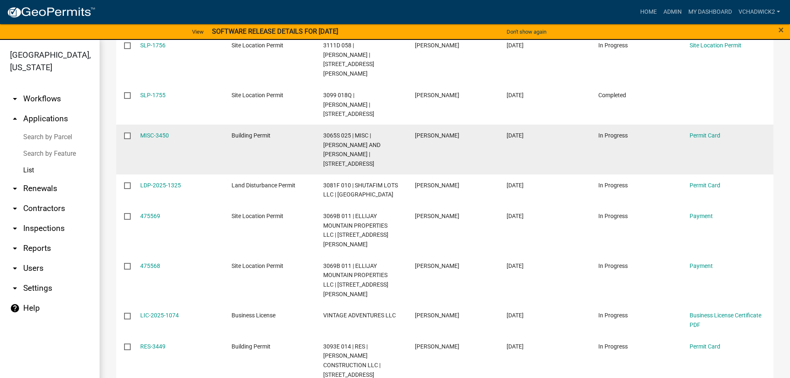
scroll to position [189, 0]
